Goal: Check status: Check status

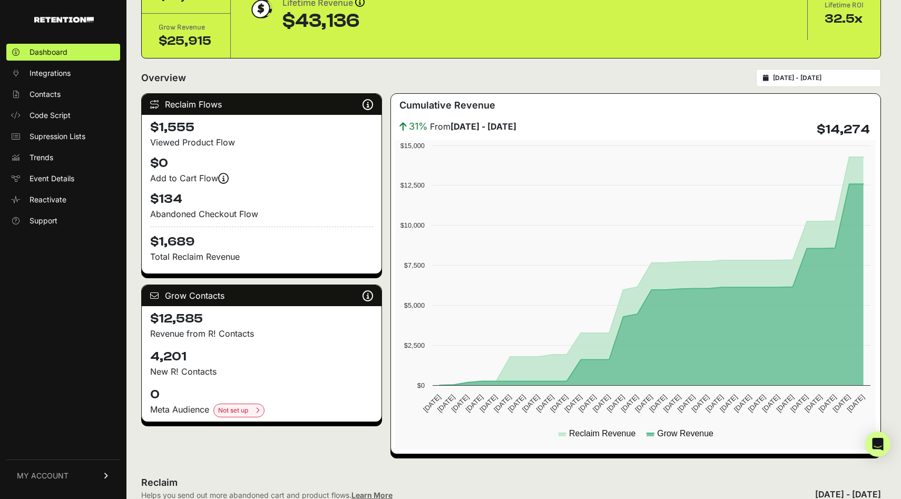
scroll to position [130, 0]
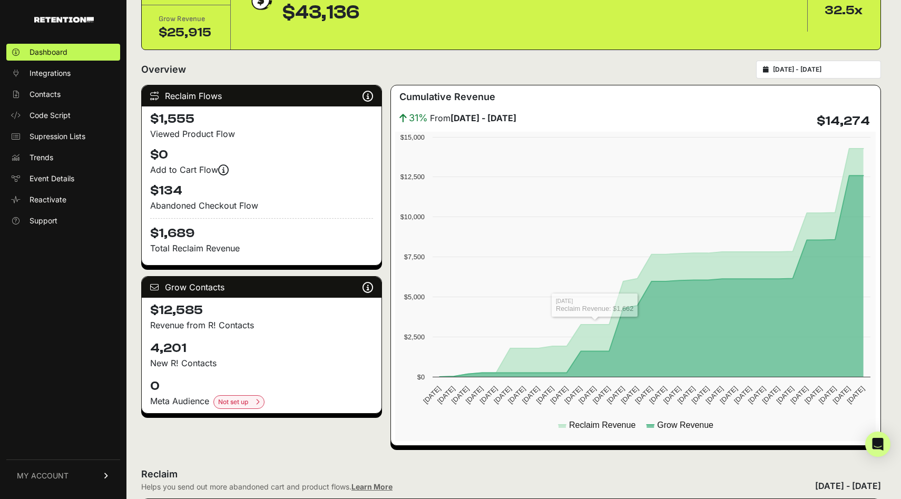
type input "[DATE]"
click at [800, 74] on input "[DATE] - [DATE]" at bounding box center [823, 69] width 101 height 8
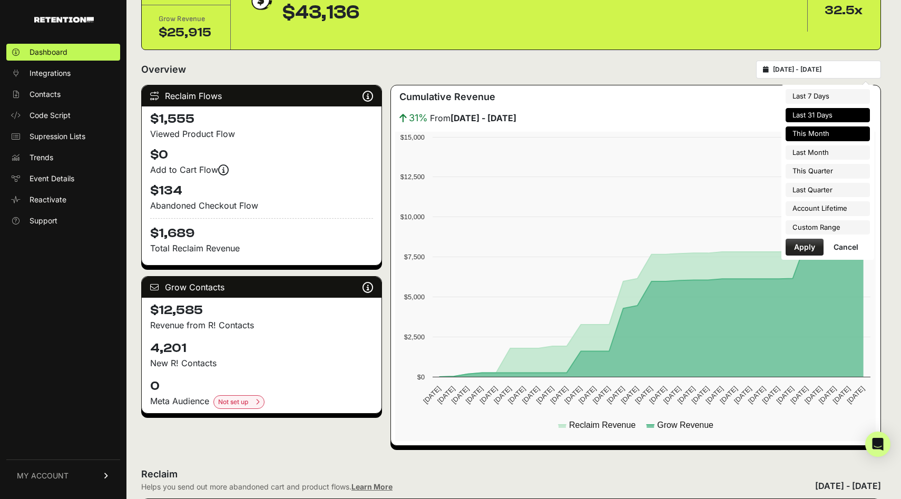
type input "[DATE]"
type input "2025-07-31"
type input "2025-07-01"
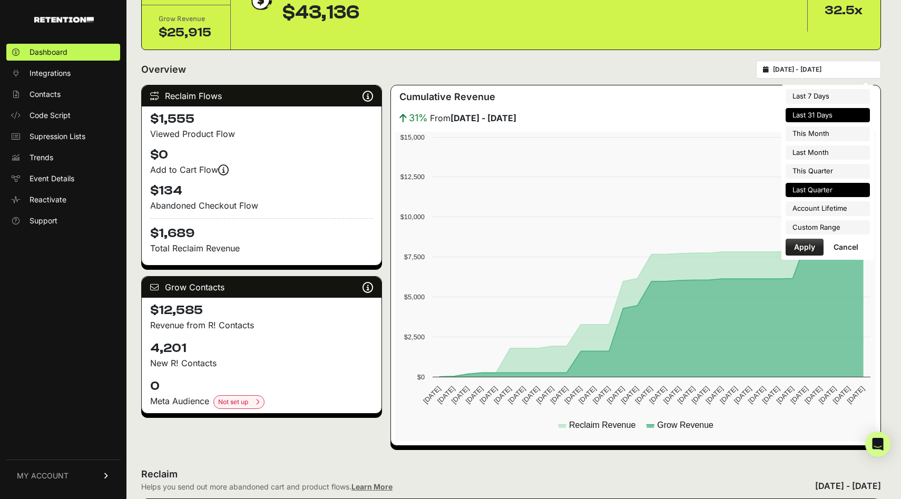
type input "2025-09-30"
type input "2025-04-01"
type input "2025-06-30"
type input "2025-07-20"
type input "2025-08-19"
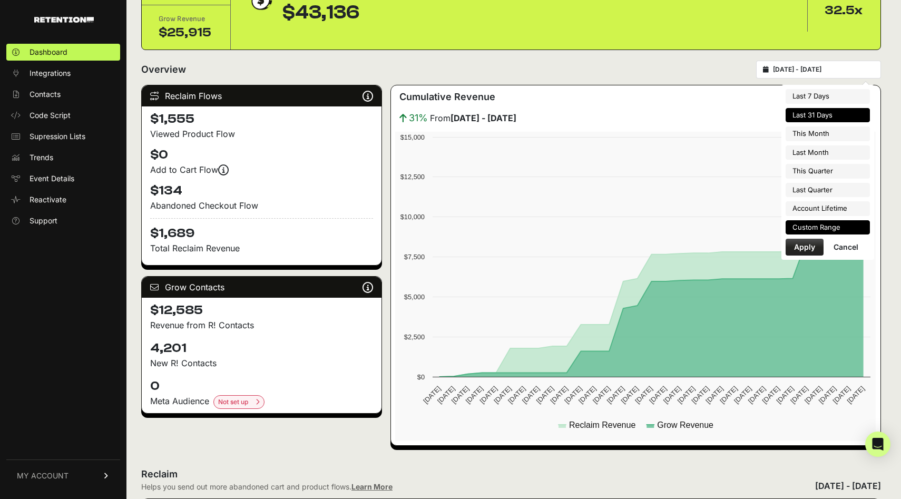
click at [816, 225] on li "Custom Range" at bounding box center [828, 227] width 84 height 15
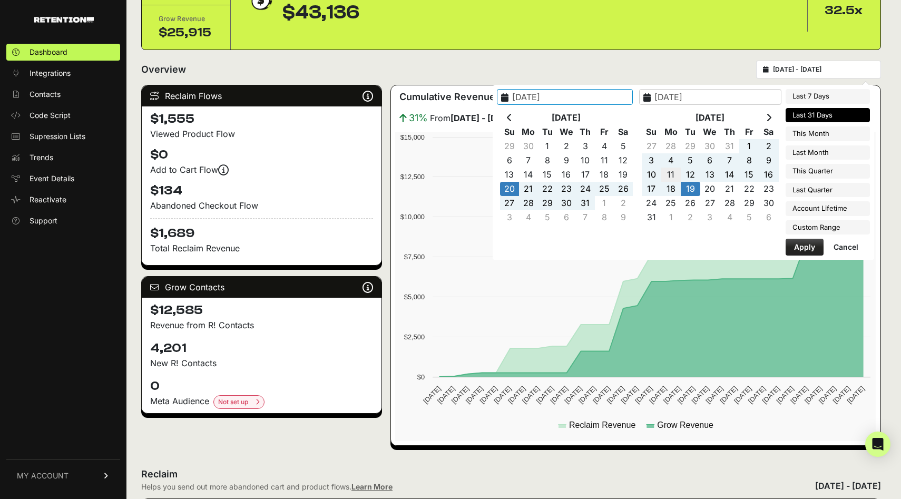
type input "2025-08-11"
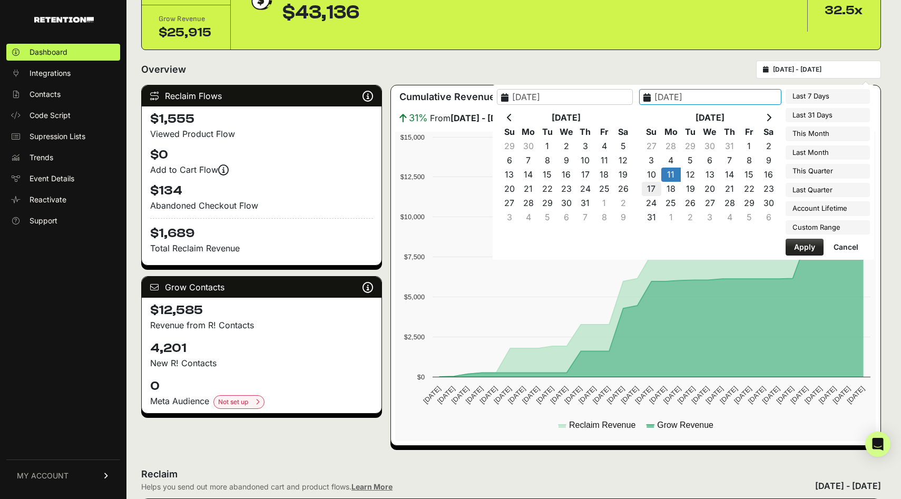
type input "2025-08-17"
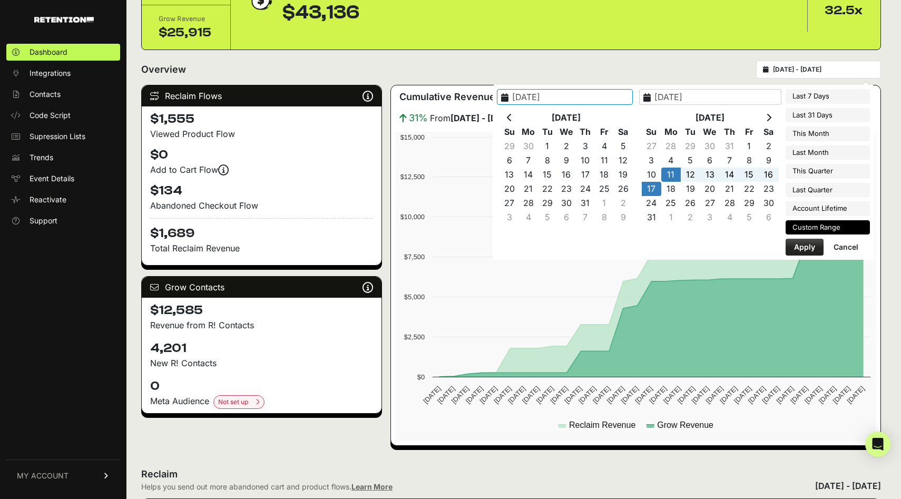
type input "2025-08-11"
click at [800, 249] on button "Apply" at bounding box center [805, 247] width 38 height 17
type input "[DATE] - [DATE]"
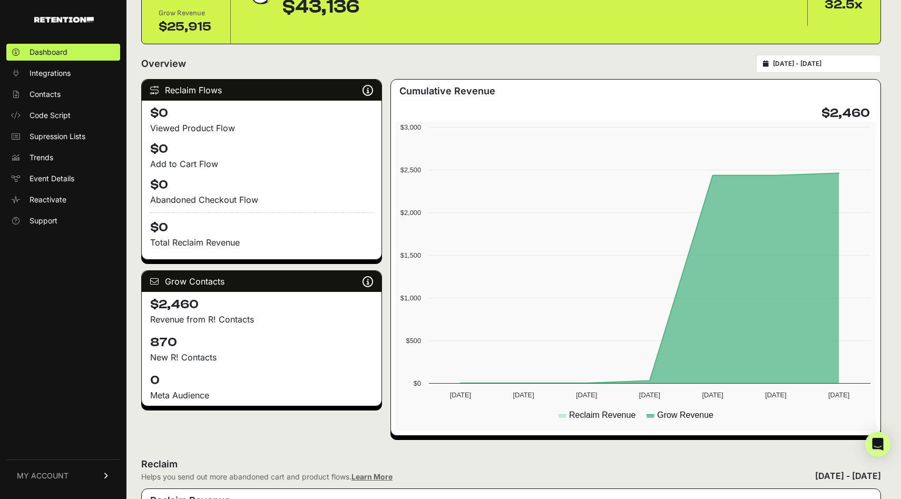
scroll to position [138, 0]
